Goal: Task Accomplishment & Management: Use online tool/utility

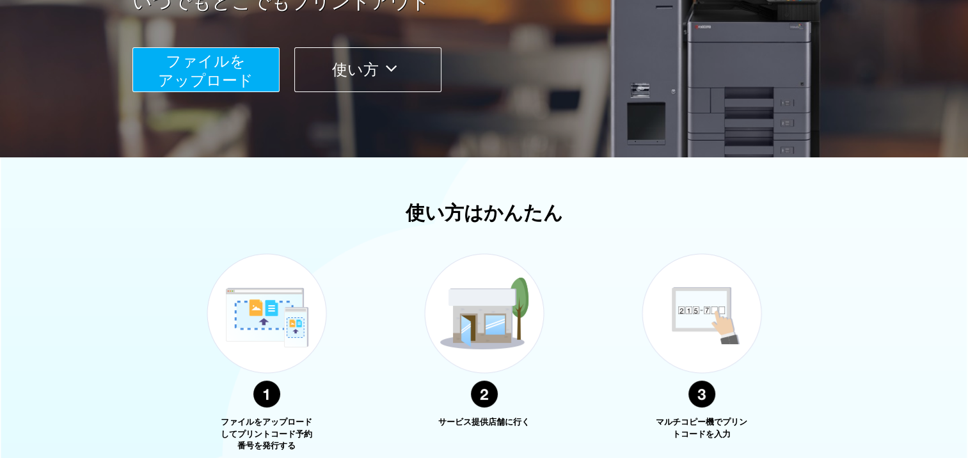
scroll to position [450, 0]
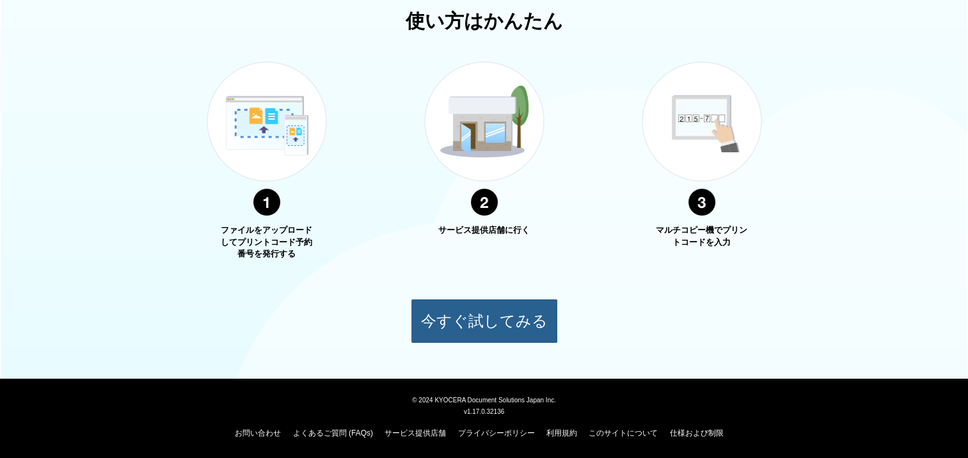
click at [482, 326] on button "今すぐ試してみる" at bounding box center [484, 321] width 147 height 45
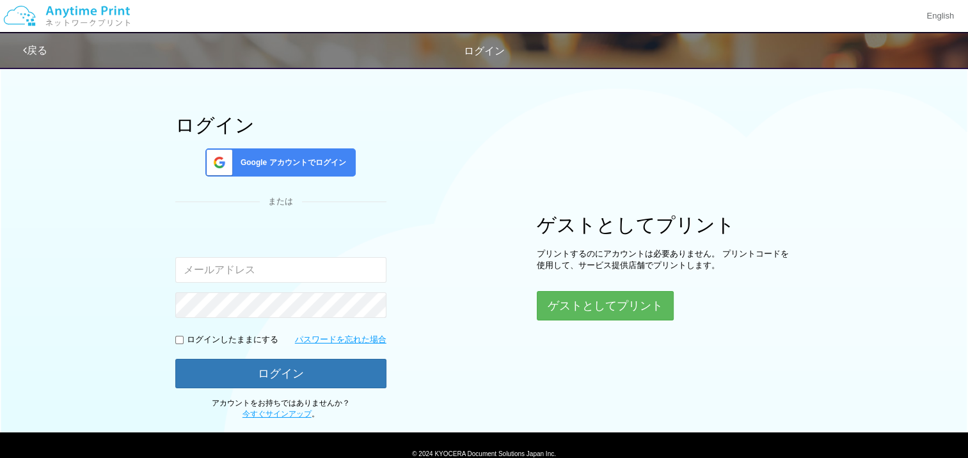
scroll to position [64, 0]
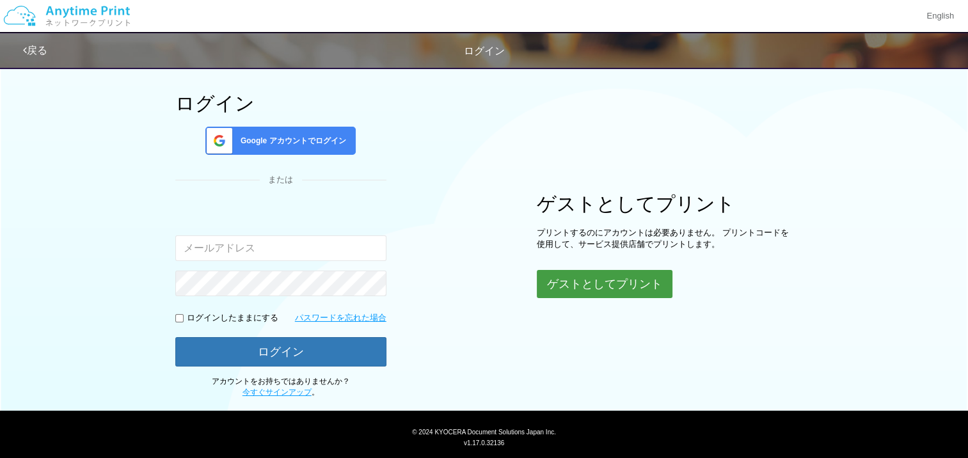
click at [586, 285] on button "ゲストとしてプリント" at bounding box center [605, 284] width 136 height 28
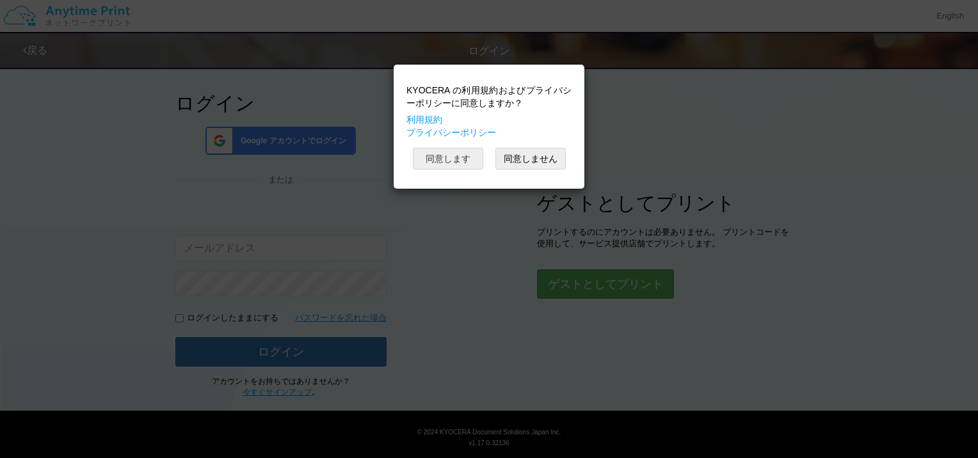
click at [452, 160] on button "同意します" at bounding box center [448, 159] width 70 height 22
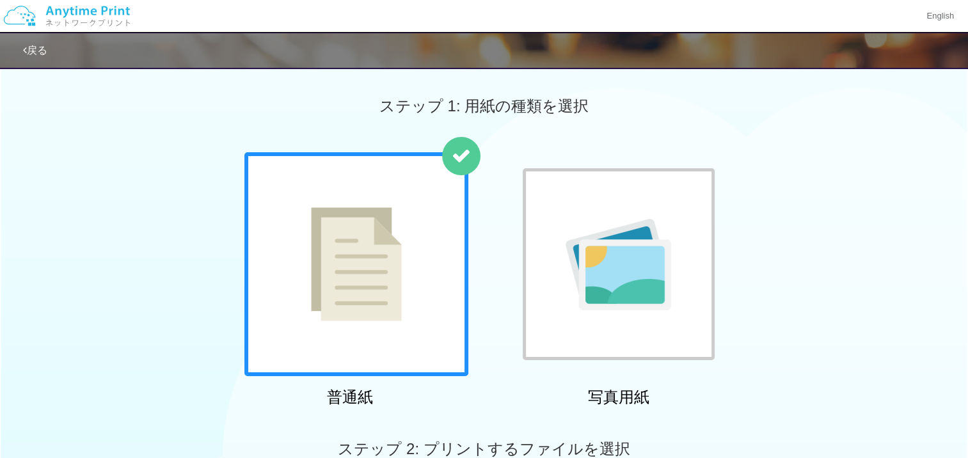
click at [341, 271] on div at bounding box center [356, 264] width 224 height 224
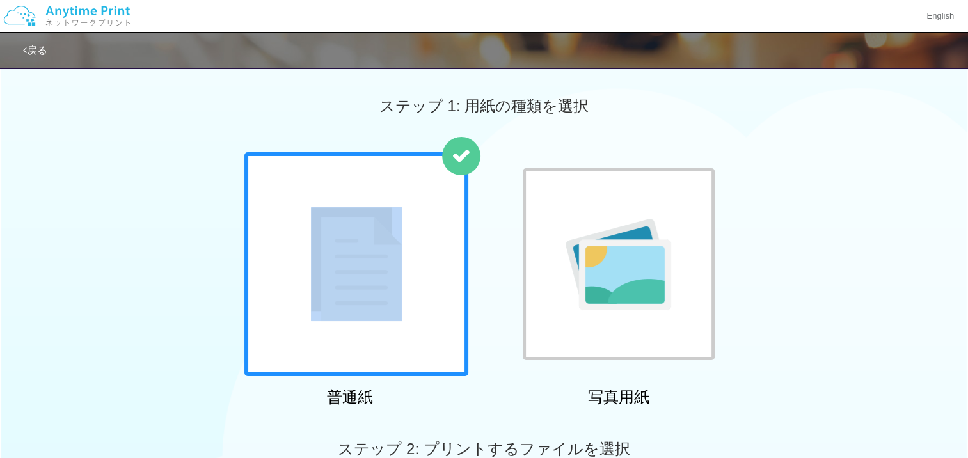
click at [341, 271] on div at bounding box center [356, 264] width 224 height 224
drag, startPoint x: 342, startPoint y: 269, endPoint x: 292, endPoint y: 289, distance: 53.7
click at [292, 289] on div at bounding box center [356, 264] width 224 height 224
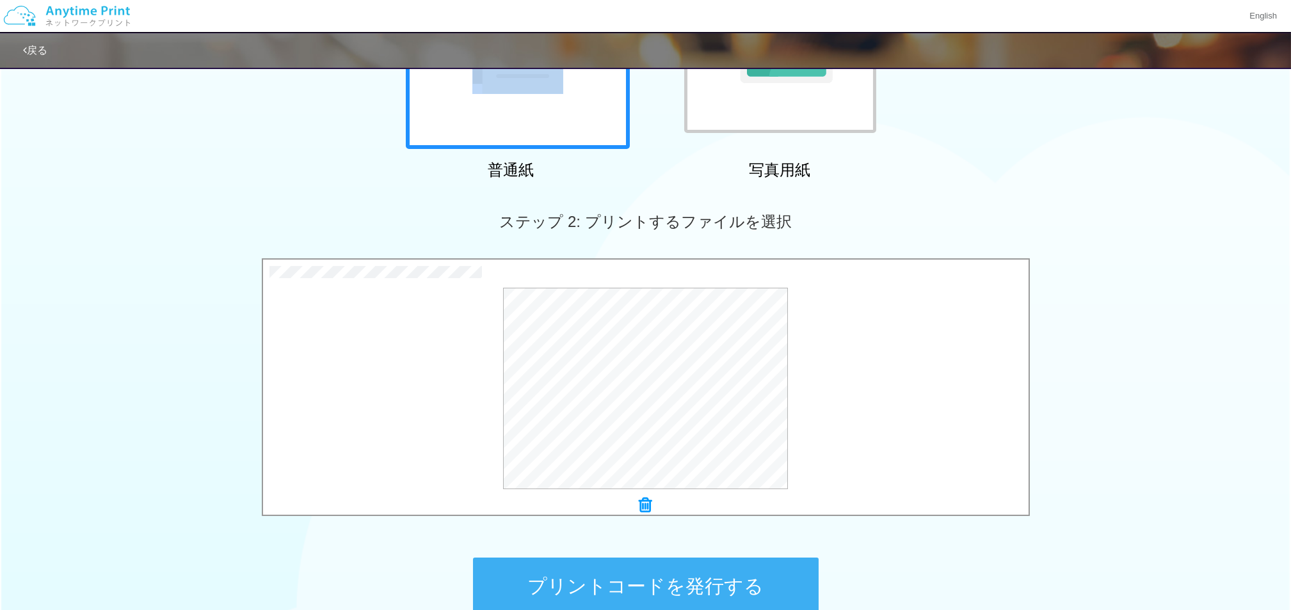
scroll to position [234, 0]
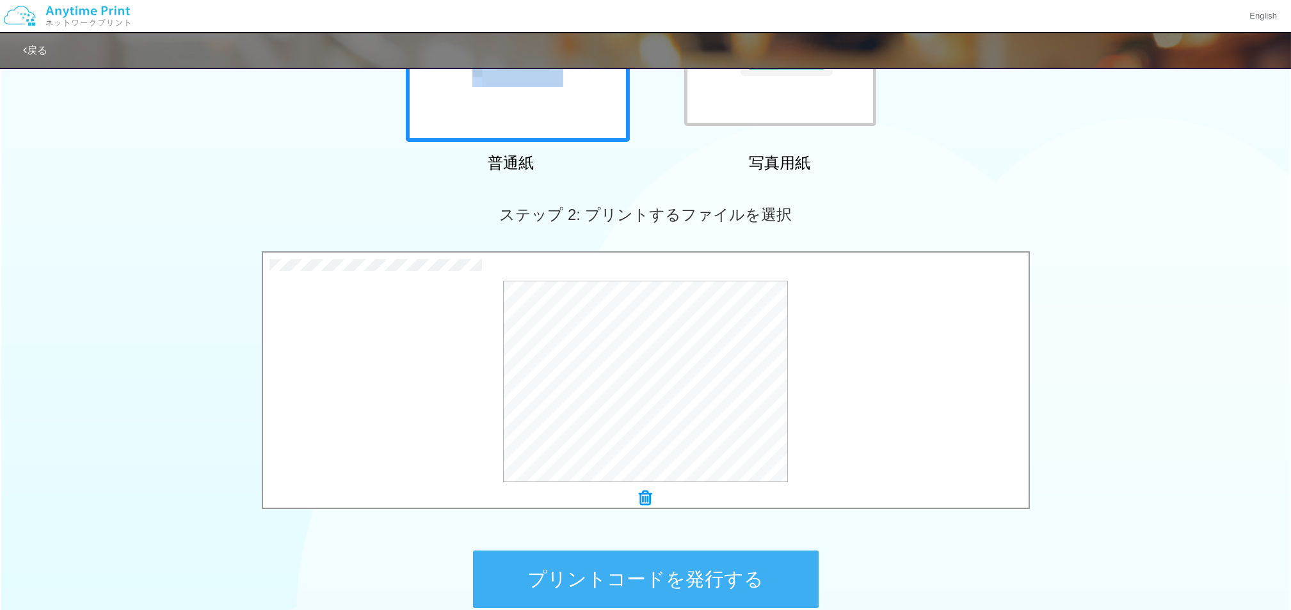
click at [676, 458] on button "プリントコードを発行する" at bounding box center [646, 580] width 346 height 58
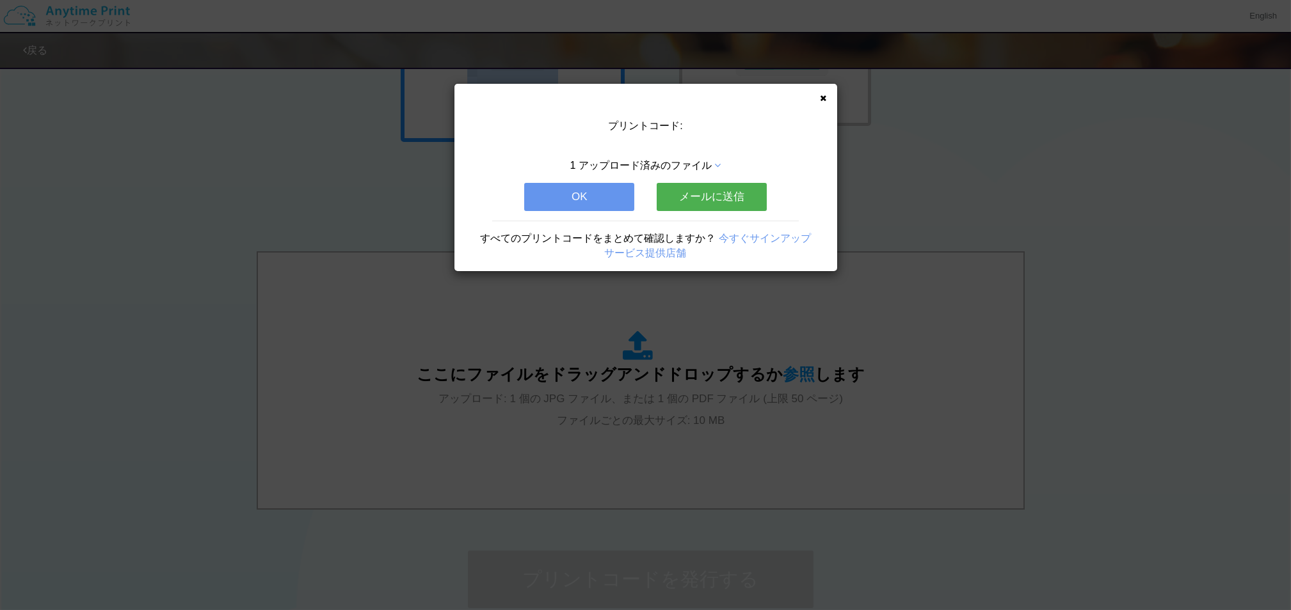
scroll to position [0, 0]
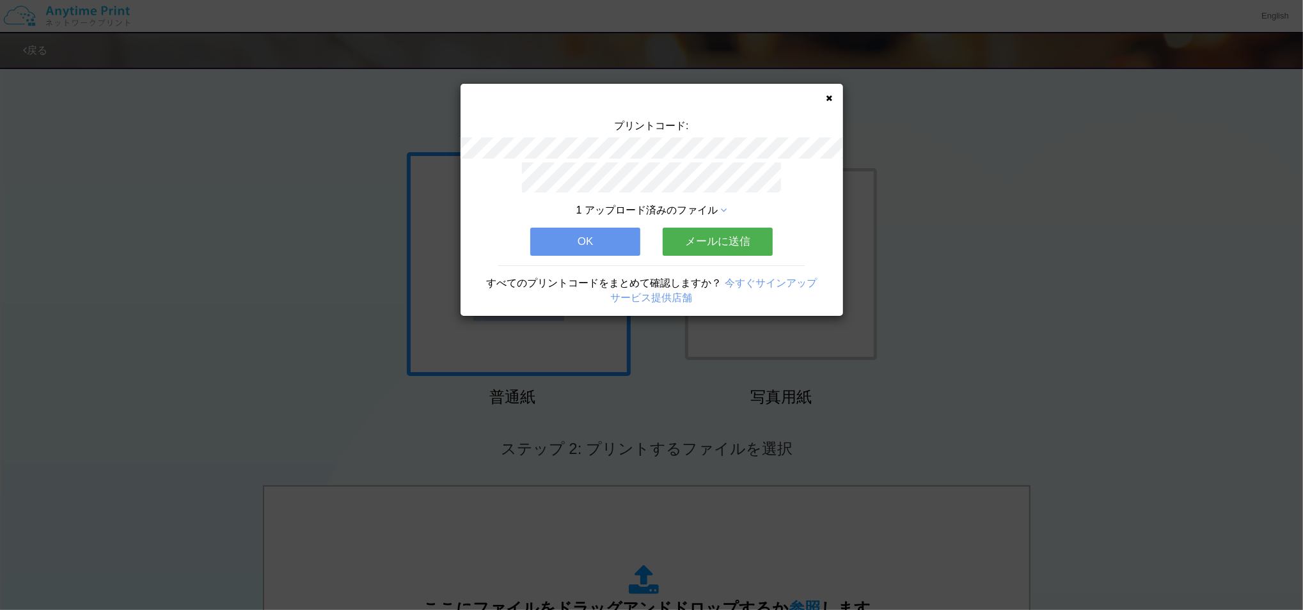
click at [612, 230] on button "OK" at bounding box center [585, 242] width 110 height 28
